Goal: Task Accomplishment & Management: Complete application form

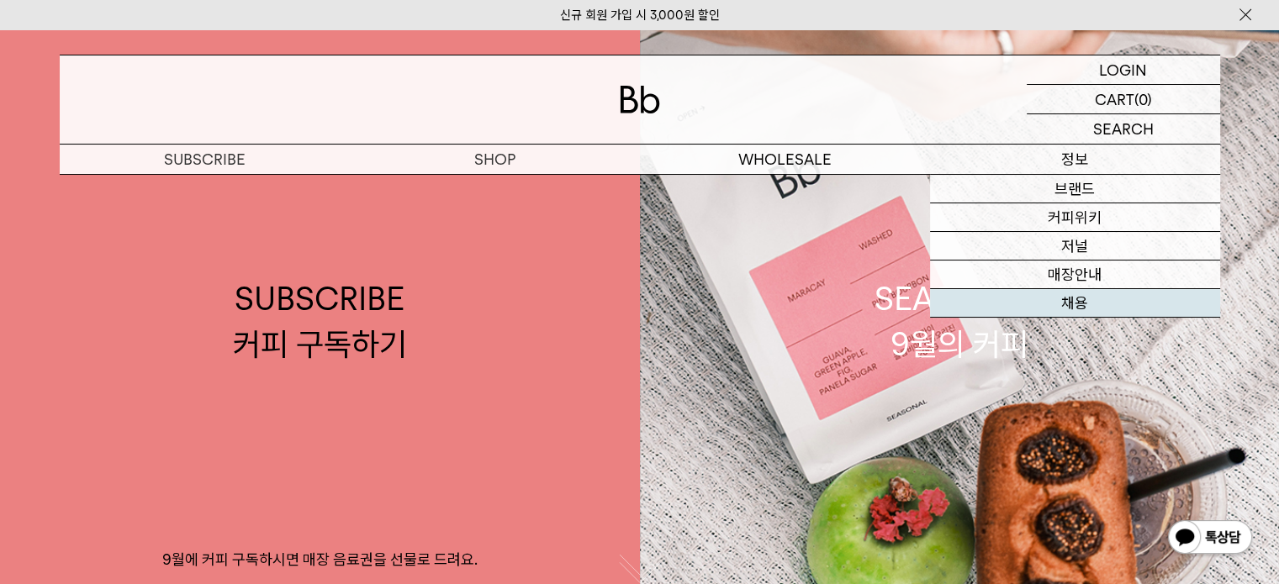
click at [1069, 300] on link "채용" at bounding box center [1075, 303] width 290 height 29
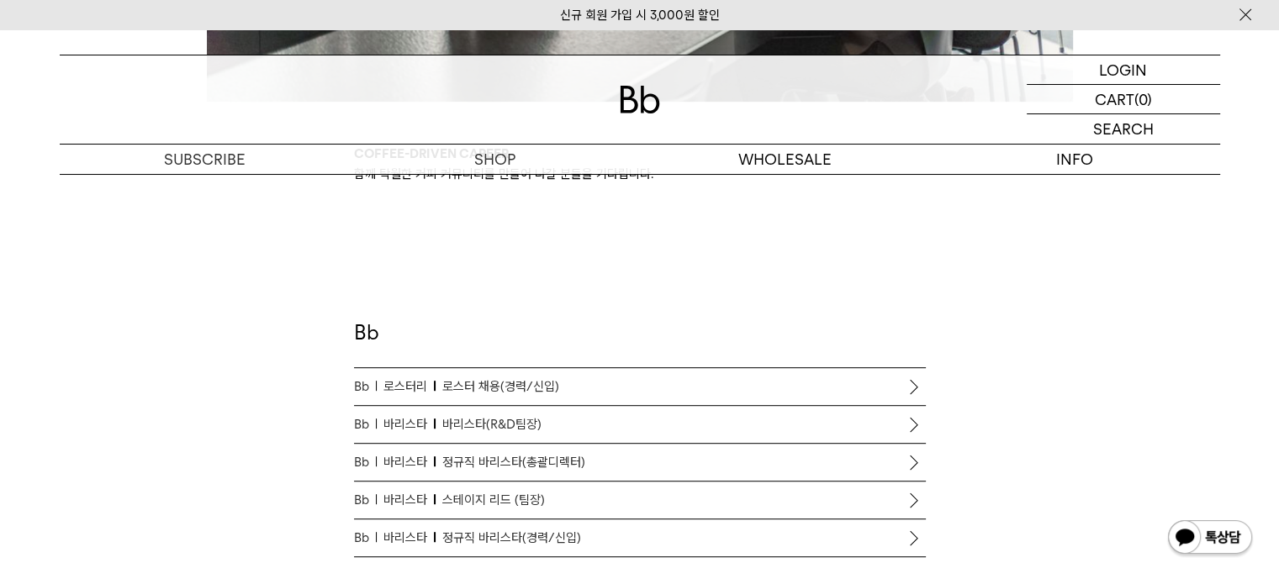
scroll to position [925, 0]
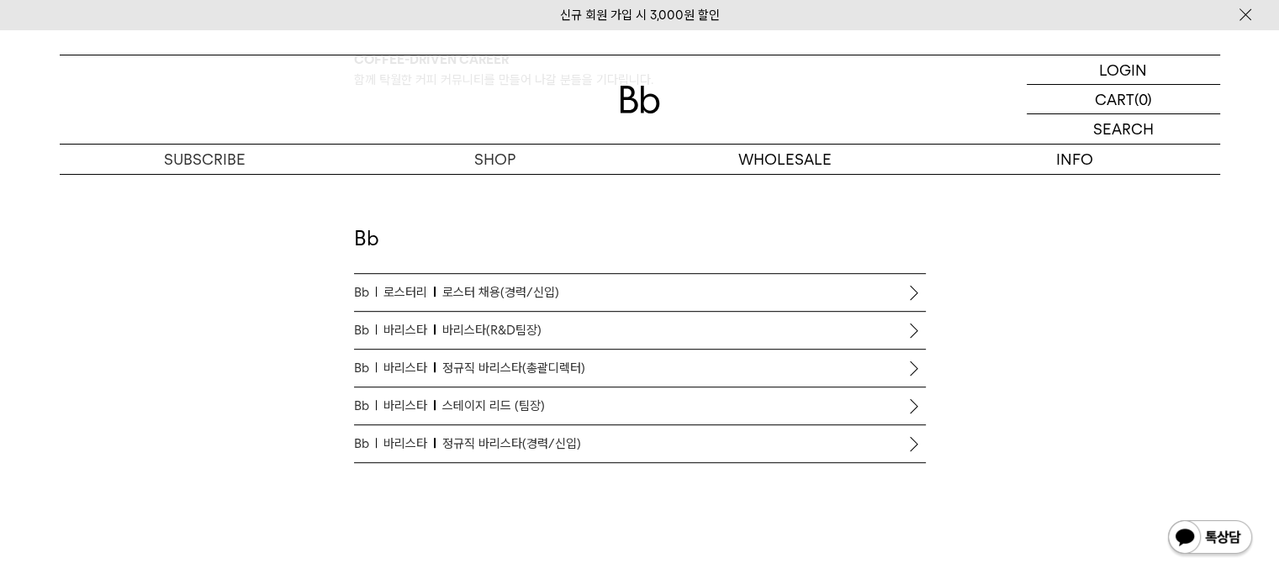
click at [553, 437] on span "정규직 바리스타(경력/신입)" at bounding box center [511, 444] width 139 height 20
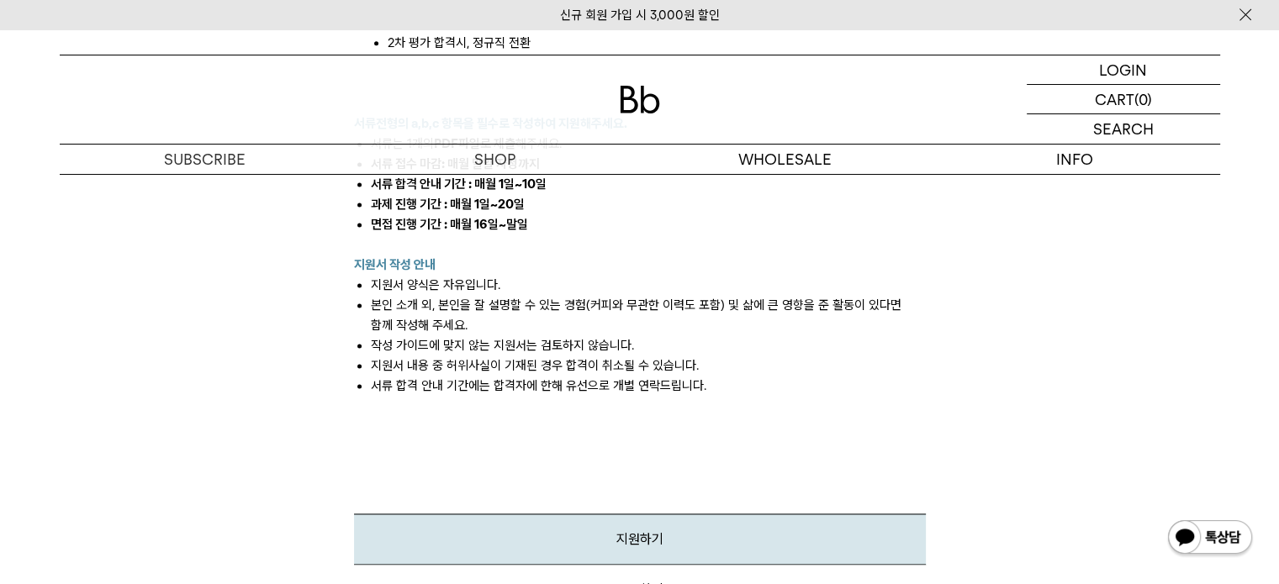
scroll to position [2606, 0]
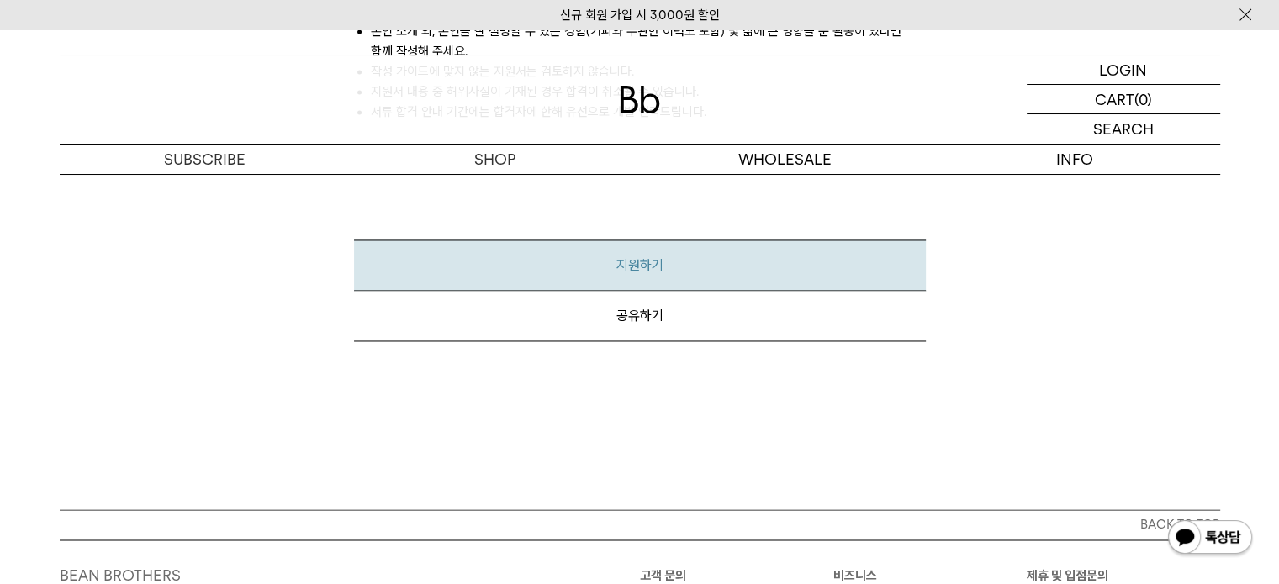
click at [654, 251] on link "지원하기" at bounding box center [640, 265] width 572 height 51
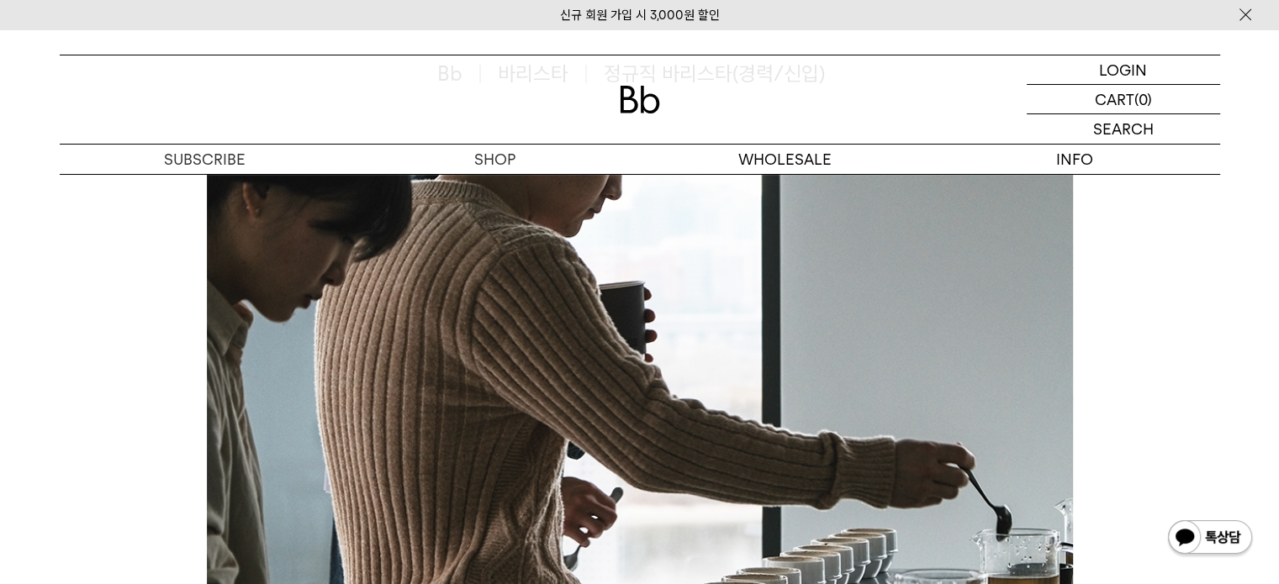
scroll to position [0, 0]
